Goal: Information Seeking & Learning: Learn about a topic

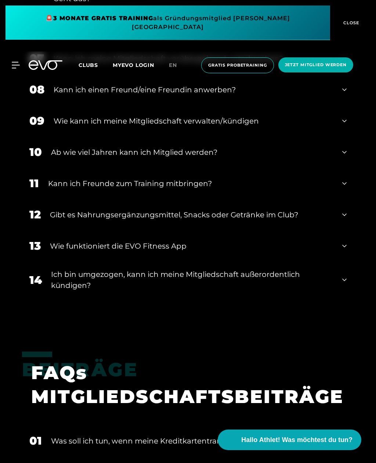
scroll to position [673, 0]
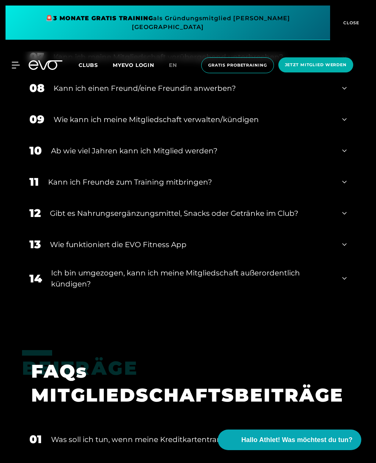
click at [337, 197] on div "11 Kann ich Freunde zum Training mitbringen?" at bounding box center [188, 181] width 332 height 31
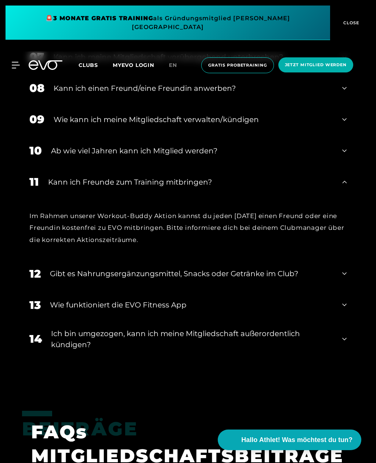
click at [343, 197] on div "11 Kann ich Freunde zum Training mitbringen?" at bounding box center [188, 181] width 332 height 31
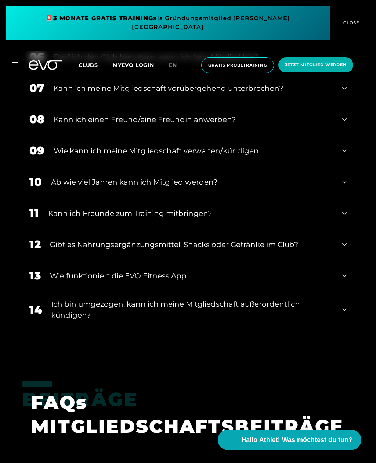
scroll to position [681, 0]
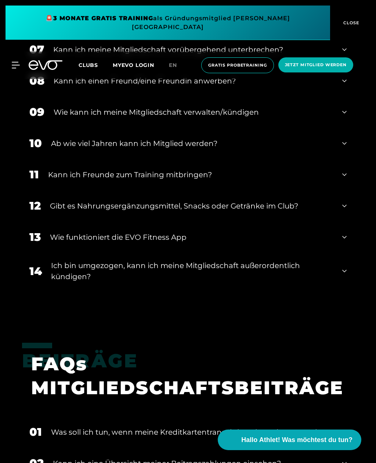
click at [342, 289] on div "14 Ich bin umgezogen, kann ich meine Mitgliedschaft außerordentlich kündigen?" at bounding box center [188, 271] width 332 height 37
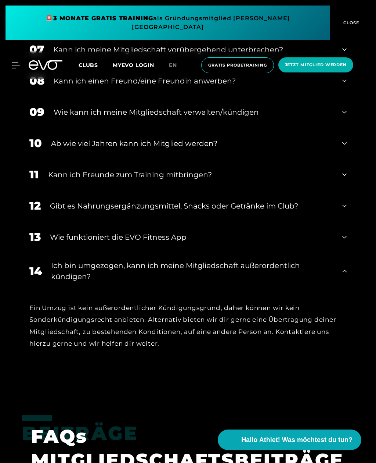
click at [344, 275] on icon at bounding box center [345, 271] width 4 height 9
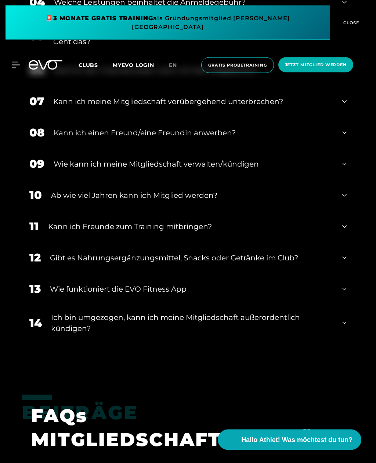
scroll to position [626, 0]
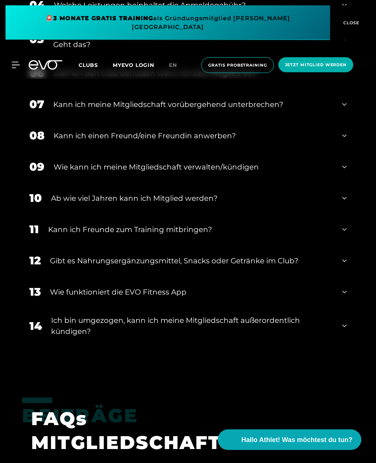
click at [346, 203] on icon at bounding box center [345, 198] width 4 height 9
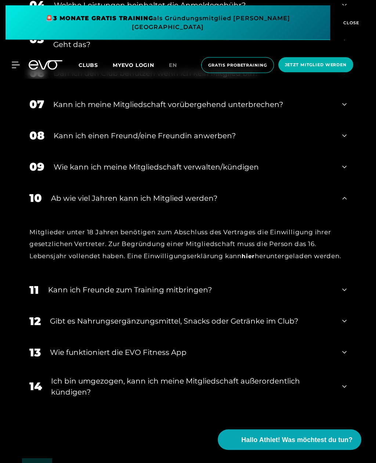
scroll to position [626, 0]
click at [347, 214] on div "10 Ab wie viel Jahren kann ich Mitglied werden?" at bounding box center [188, 197] width 332 height 31
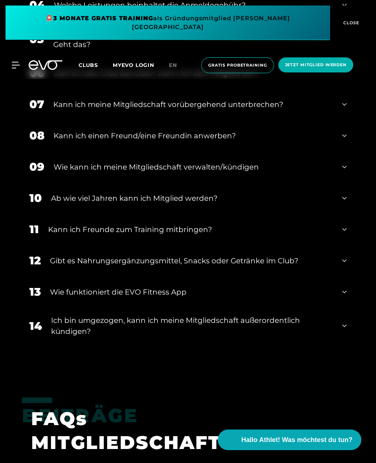
click at [348, 214] on div "10 Ab wie viel Jahren kann ich Mitglied werden?" at bounding box center [188, 197] width 332 height 31
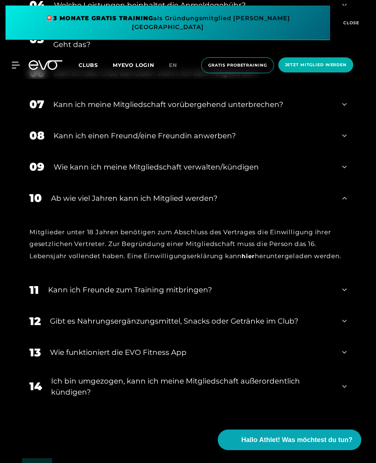
click at [351, 214] on div "10 Ab wie viel Jahren kann ich Mitglied werden?" at bounding box center [188, 197] width 332 height 31
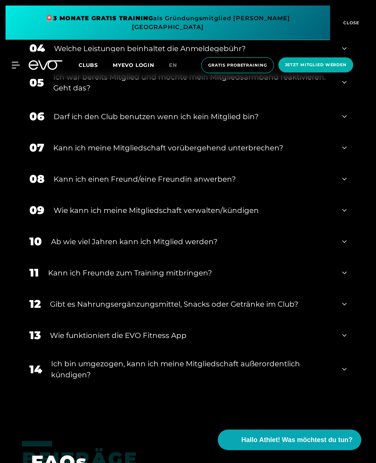
scroll to position [582, 0]
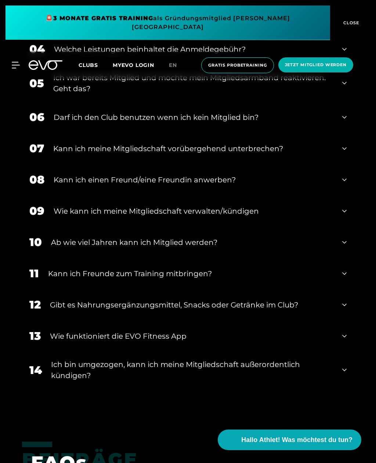
click at [350, 195] on div "08 Kann ich einen Freund/eine Freundin anwerben?" at bounding box center [188, 179] width 332 height 31
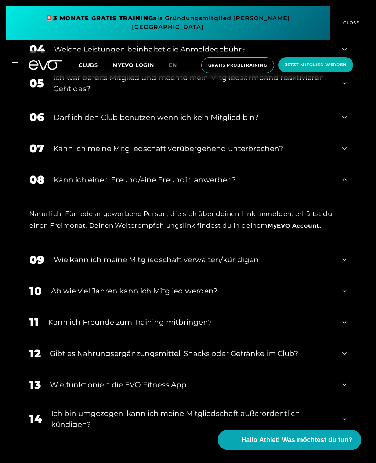
click at [350, 195] on div "08 Kann ich einen Freund/eine Freundin anwerben?" at bounding box center [188, 179] width 332 height 31
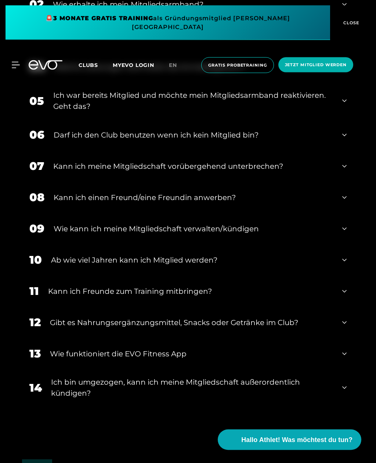
scroll to position [561, 0]
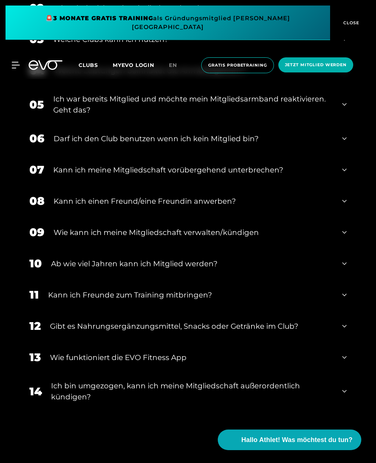
click at [353, 185] on div "07 Kann ich meine Mitgliedschaft vorübergehend unterbrechen?" at bounding box center [188, 169] width 332 height 31
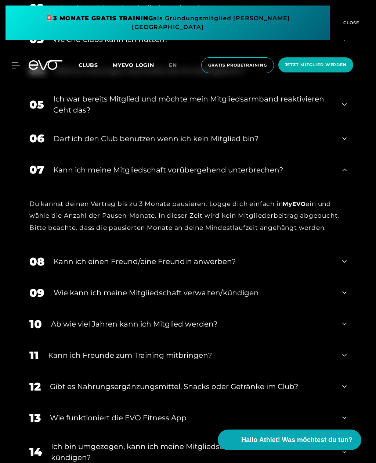
click at [347, 185] on div "07 Kann ich meine Mitgliedschaft vorübergehend unterbrechen?" at bounding box center [188, 169] width 332 height 31
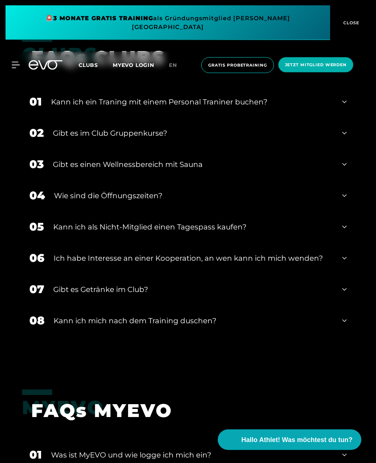
scroll to position [1272, 0]
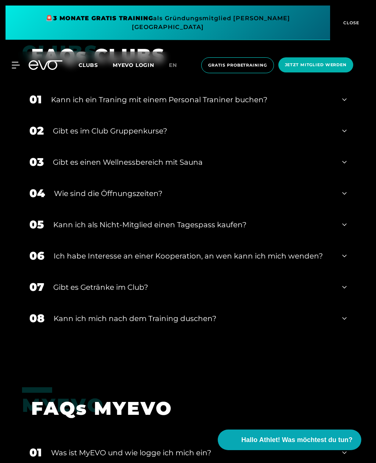
click at [363, 187] on div "Clubs FAQs CLUBS 01 Kann ich ein Traning mit einem Personal Traniner buchen? 02…" at bounding box center [188, 202] width 376 height 336
click at [349, 178] on div "03 Gibt es einen Wellnessbereich mit Sauna" at bounding box center [188, 161] width 332 height 31
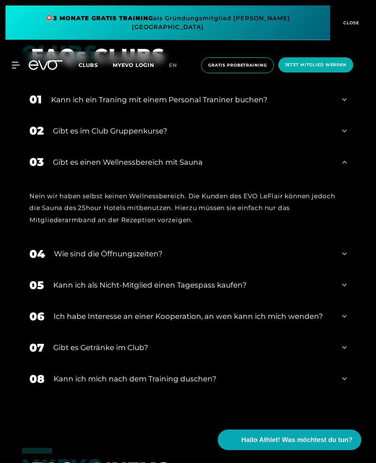
click at [347, 178] on div "03 Gibt es einen Wellnessbereich mit Sauna" at bounding box center [188, 161] width 332 height 31
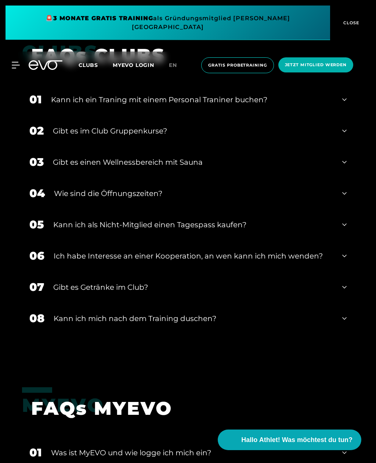
click at [351, 240] on div "05 Kann ich als Nicht-Mitglied einen Tagespass kaufen?" at bounding box center [188, 224] width 332 height 31
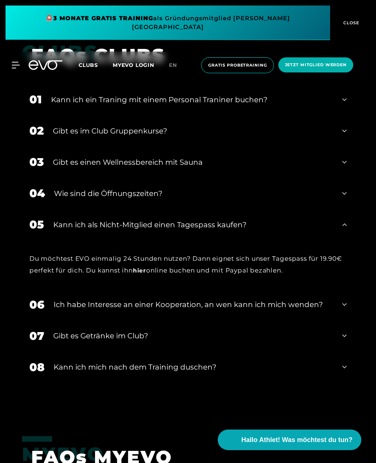
click at [348, 240] on div "05 Kann ich als Nicht-Mitglied einen Tagespass kaufen?" at bounding box center [188, 224] width 332 height 31
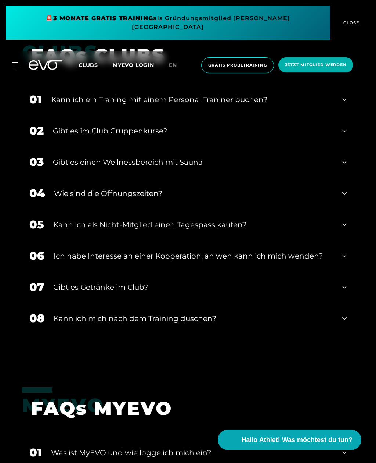
click at [351, 240] on div "05 Kann ich als Nicht-Mitglied einen Tagespass kaufen?" at bounding box center [188, 224] width 332 height 31
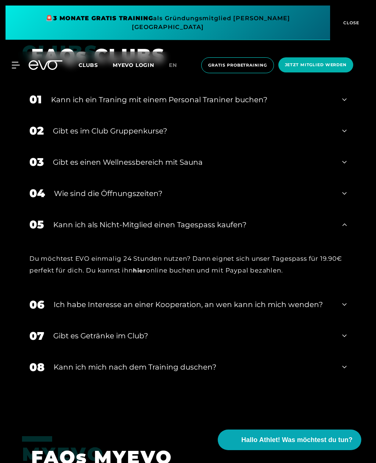
click at [342, 240] on div "05 Kann ich als Nicht-Mitglied einen Tagespass kaufen?" at bounding box center [188, 224] width 332 height 31
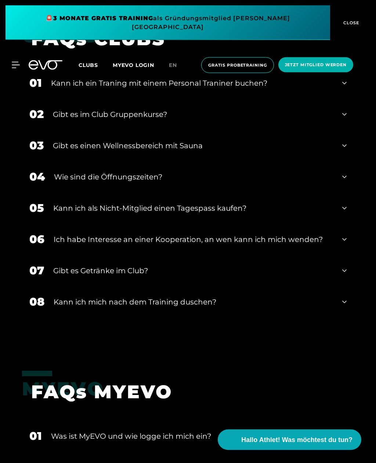
scroll to position [1289, 0]
click at [344, 255] on div "06 Ich habe Interesse an einer Kooperation, an wen kann ich mich wenden?" at bounding box center [188, 239] width 332 height 31
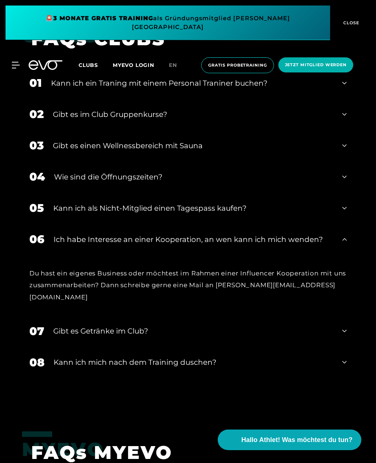
click at [335, 255] on div "06 Ich habe Interesse an einer Kooperation, an wen kann ich mich wenden?" at bounding box center [188, 239] width 332 height 31
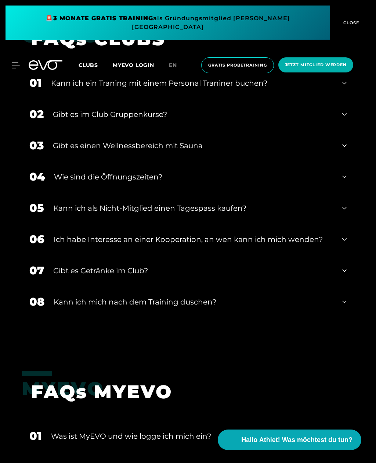
click at [340, 255] on div "06 Ich habe Interesse an einer Kooperation, an wen kann ich mich wenden?" at bounding box center [188, 239] width 332 height 31
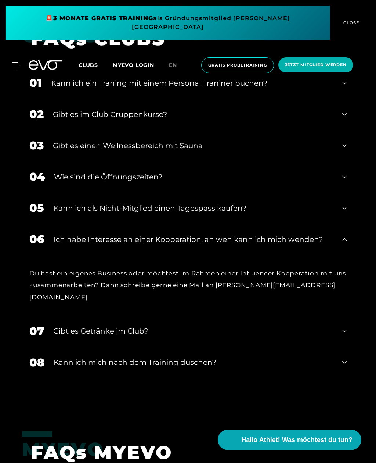
click at [338, 255] on div "06 Ich habe Interesse an einer Kooperation, an wen kann ich mich wenden?" at bounding box center [188, 239] width 332 height 31
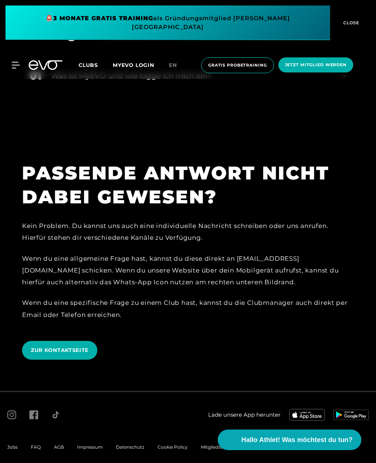
scroll to position [1655, 0]
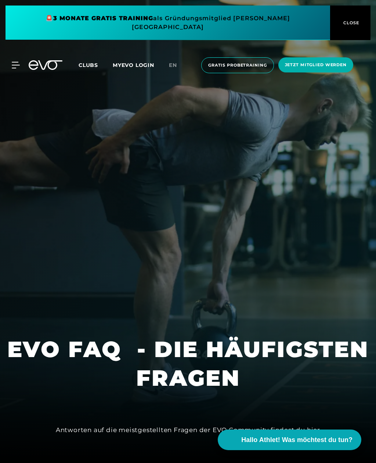
click at [347, 19] on span "CLOSE" at bounding box center [351, 22] width 18 height 7
